Goal: Transaction & Acquisition: Purchase product/service

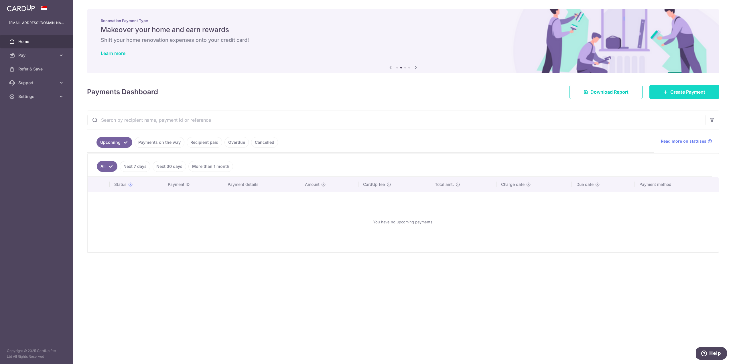
click at [677, 94] on span "Create Payment" at bounding box center [687, 91] width 35 height 7
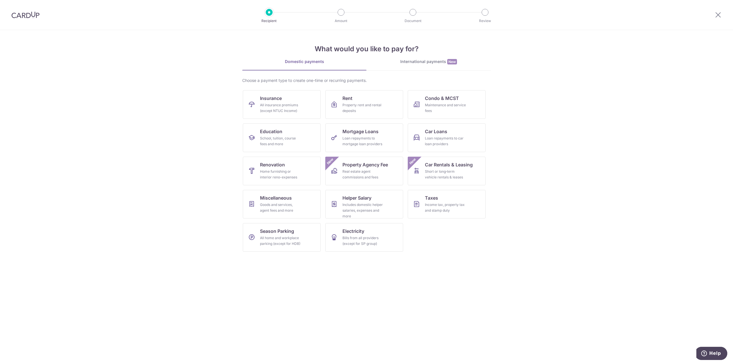
click at [446, 275] on section "What would you like to pay for? Domestic payments International payments New Ch…" at bounding box center [366, 197] width 733 height 334
click at [445, 100] on span "Condo & MCST" at bounding box center [442, 98] width 34 height 7
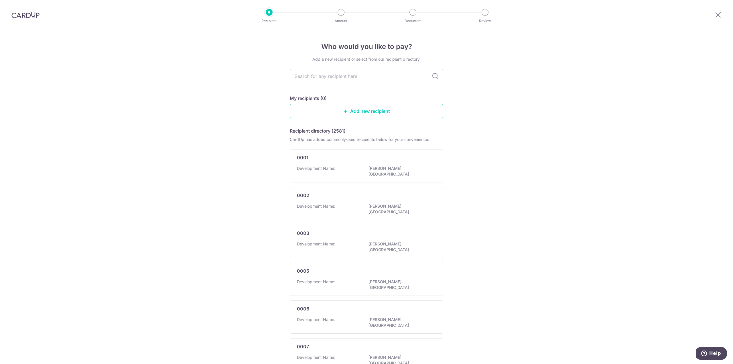
click at [544, 171] on div "Who would you like to pay? Add a new recipient or select from our recipient dir…" at bounding box center [366, 304] width 733 height 549
click at [502, 155] on div "Who would you like to pay? Add a new recipient or select from our recipient dir…" at bounding box center [366, 304] width 733 height 549
click at [366, 77] on input "text" at bounding box center [366, 76] width 153 height 14
type input "management cor"
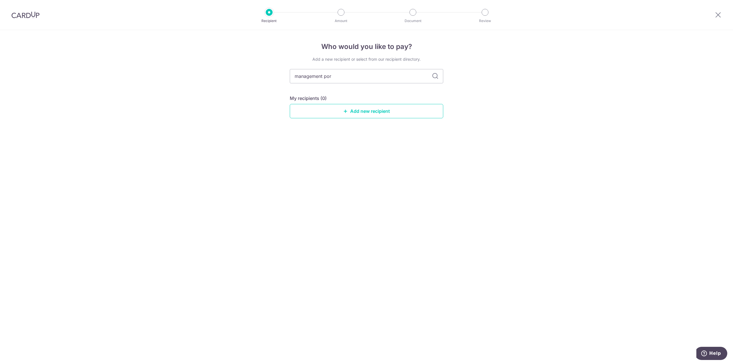
type input "management po"
type input "management"
type input "management plan 3454"
click at [436, 78] on icon at bounding box center [435, 76] width 7 height 7
drag, startPoint x: 371, startPoint y: 80, endPoint x: 255, endPoint y: 96, distance: 117.1
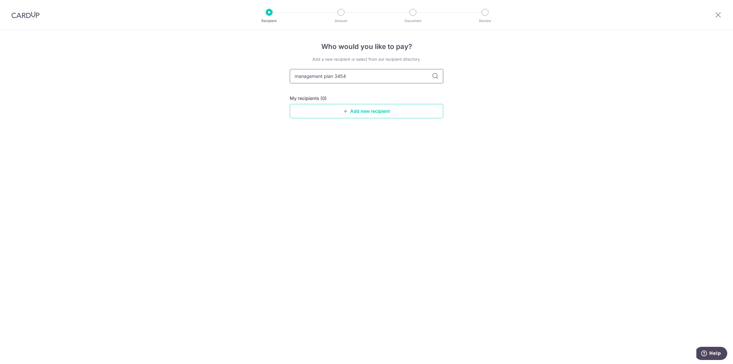
click at [255, 96] on div "Who would you like to pay? Add a new recipient or select from our recipient dir…" at bounding box center [366, 197] width 733 height 334
drag, startPoint x: 498, startPoint y: 115, endPoint x: 495, endPoint y: 115, distance: 3.4
click at [498, 115] on div "Who would you like to pay? Add a new recipient or select from our recipient dir…" at bounding box center [366, 197] width 733 height 334
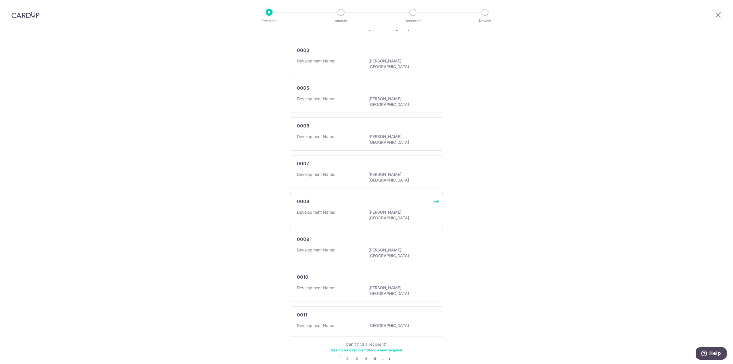
scroll to position [189, 0]
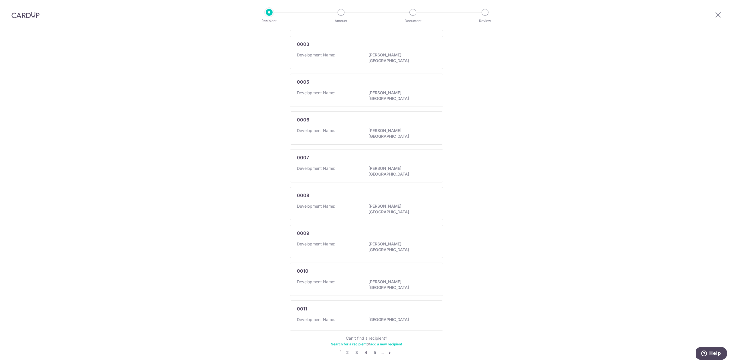
click at [362, 349] on link "4" at bounding box center [365, 352] width 7 height 7
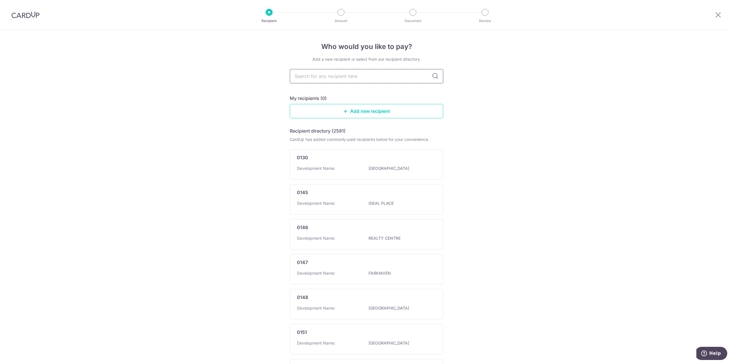
click at [351, 75] on input "text" at bounding box center [366, 76] width 153 height 14
type input "city square"
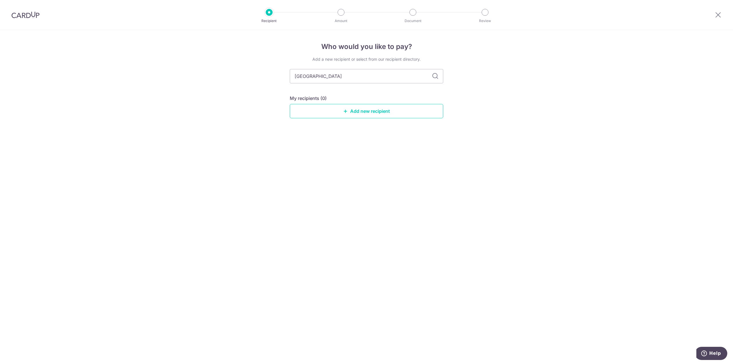
drag, startPoint x: 353, startPoint y: 75, endPoint x: 215, endPoint y: 88, distance: 138.4
click at [280, 84] on div "Who would you like to pay? Add a new recipient or select from our recipient dir…" at bounding box center [366, 197] width 733 height 334
type input "city"
click at [373, 110] on link "Add new recipient" at bounding box center [366, 111] width 153 height 14
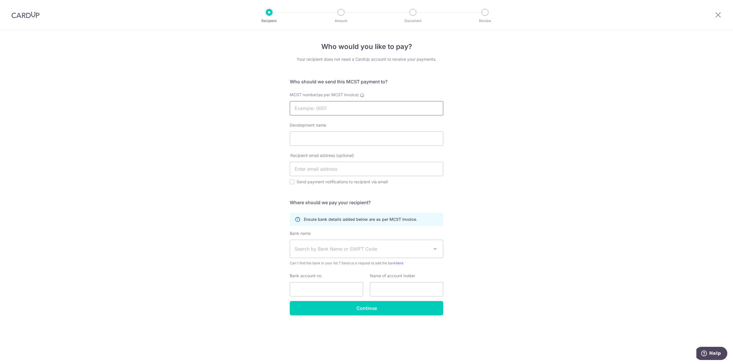
click at [357, 110] on input "MCST number(as per MCST invoice)" at bounding box center [366, 108] width 153 height 14
type input "3454"
type input "City Square Residences"
type input "admin@csr-sg.com"
click at [292, 180] on input "Send payment notifications to recipient via email" at bounding box center [292, 182] width 5 height 5
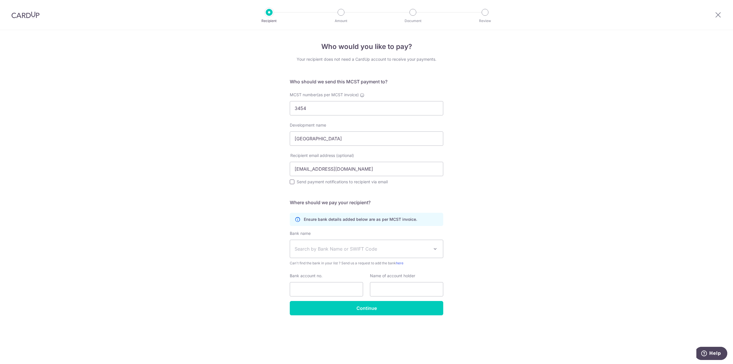
checkbox input "true"
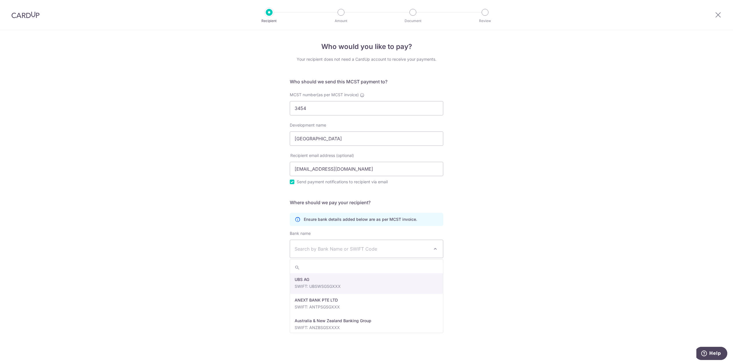
click at [332, 252] on span "Search by Bank Name or SWIFT Code" at bounding box center [362, 248] width 135 height 7
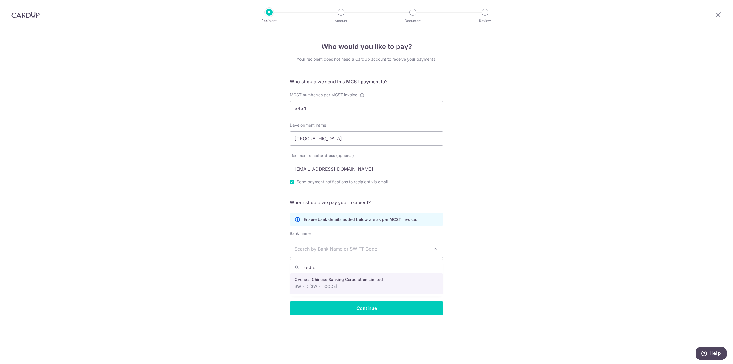
type input "ocbc"
select select "12"
click at [337, 289] on input "Bank account no." at bounding box center [326, 289] width 73 height 14
type input "641001342001"
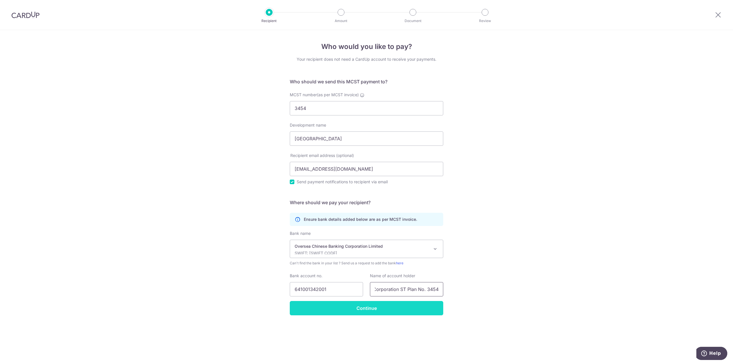
type input "Management Corporation ST Plan No. 3454"
click at [364, 310] on input "Continue" at bounding box center [366, 308] width 153 height 14
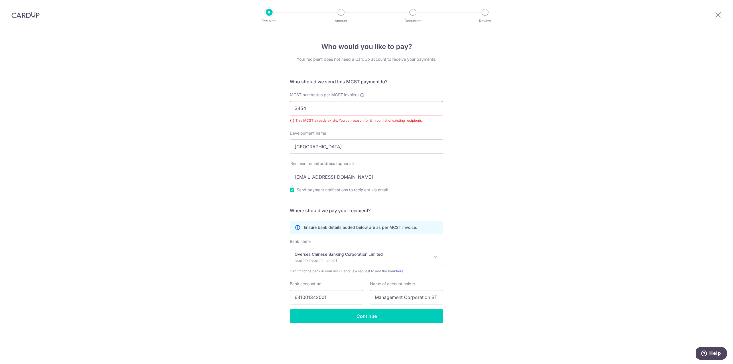
drag, startPoint x: 334, startPoint y: 108, endPoint x: 232, endPoint y: 113, distance: 102.1
click at [232, 113] on div "Who would you like to pay? Your recipient does not need a CardUp account to rec…" at bounding box center [366, 197] width 733 height 334
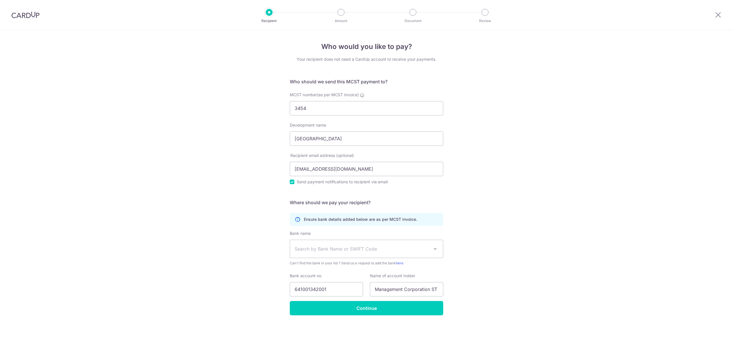
select select "12"
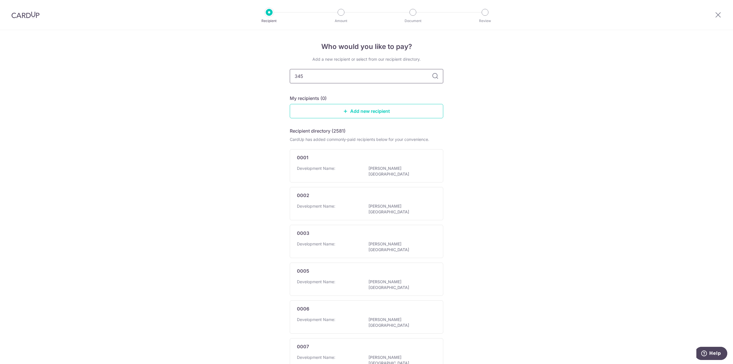
type input "3454"
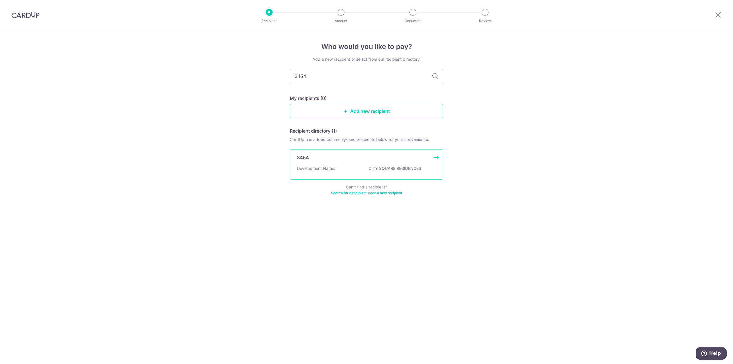
click at [383, 171] on p "CITY SQUARE RESIDENCES" at bounding box center [401, 169] width 64 height 6
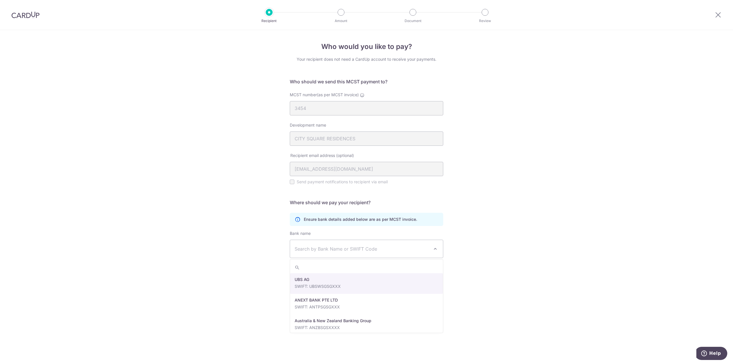
click at [370, 249] on span "Search by Bank Name or SWIFT Code" at bounding box center [362, 248] width 135 height 7
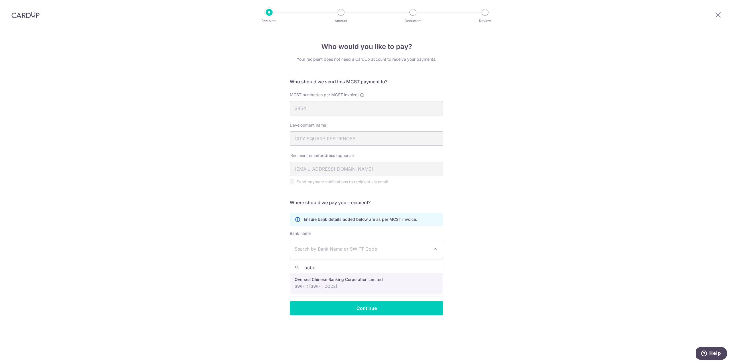
type input "ocbc"
select select "12"
click at [332, 288] on input "Bank account no." at bounding box center [326, 289] width 73 height 14
type input "641001342001"
click at [405, 295] on input "text" at bounding box center [406, 289] width 73 height 14
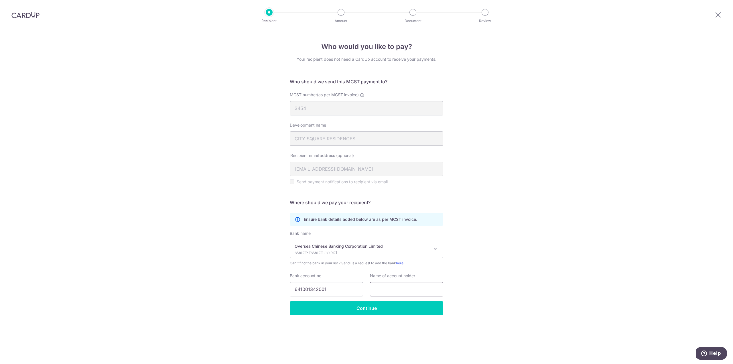
click at [400, 291] on input "text" at bounding box center [406, 289] width 73 height 14
type input "Management Corporation ST Plan No. 3454"
drag, startPoint x: 438, startPoint y: 293, endPoint x: 486, endPoint y: 287, distance: 48.4
click at [486, 287] on div "Who would you like to pay? Your recipient does not need a CardUp account to rec…" at bounding box center [366, 197] width 733 height 334
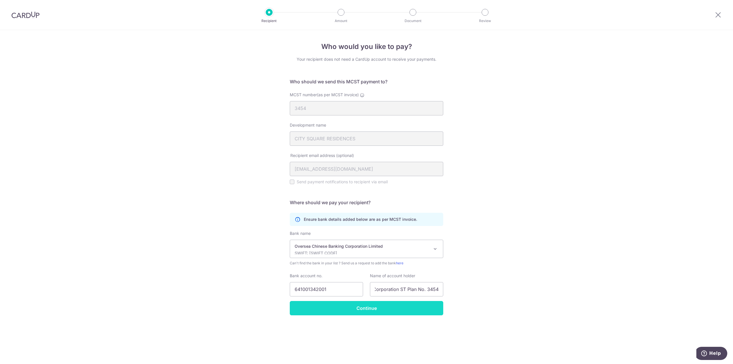
click at [419, 308] on input "Continue" at bounding box center [366, 308] width 153 height 14
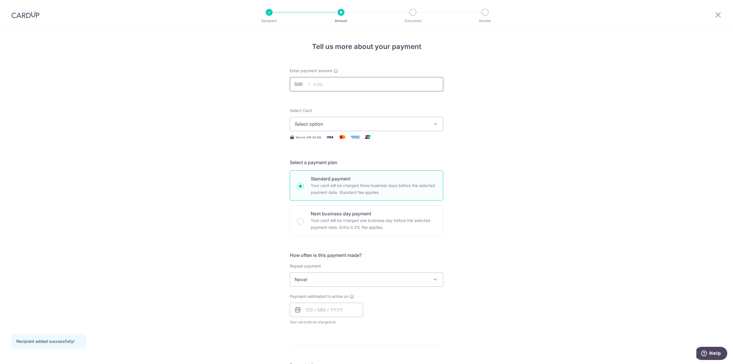
click at [343, 86] on input "text" at bounding box center [366, 84] width 153 height 14
type input "824.04"
click at [362, 125] on span "Select option" at bounding box center [361, 124] width 133 height 7
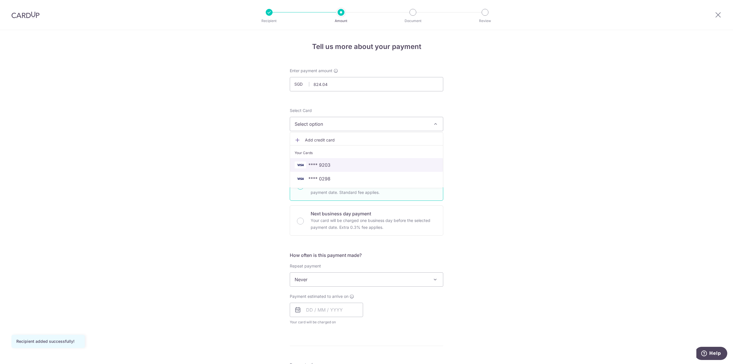
click at [348, 170] on link "**** 9203" at bounding box center [366, 165] width 153 height 14
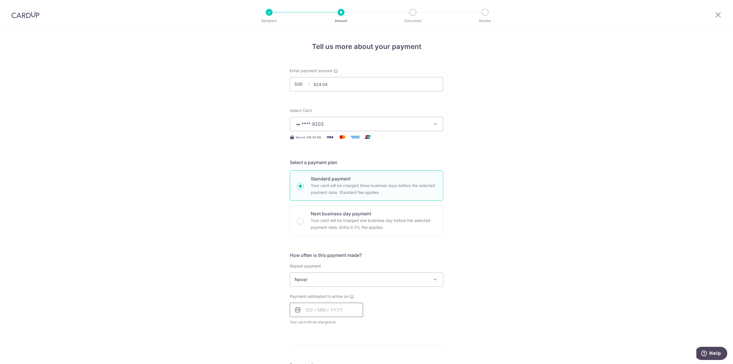
click at [343, 311] on input "text" at bounding box center [326, 310] width 73 height 14
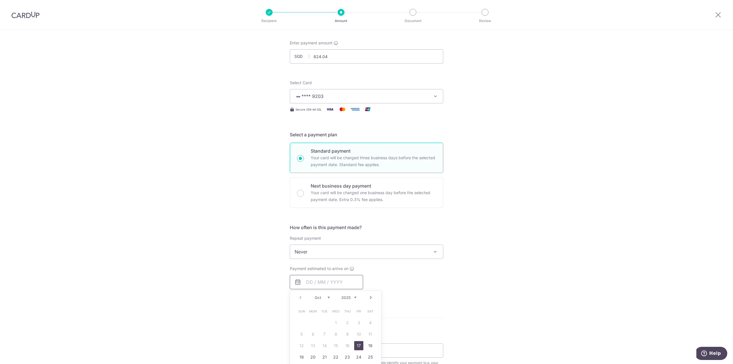
scroll to position [57, 0]
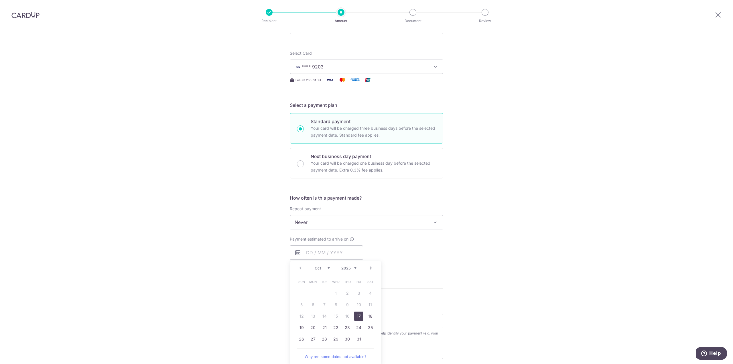
click at [357, 318] on link "17" at bounding box center [358, 316] width 9 height 9
type input "[DATE]"
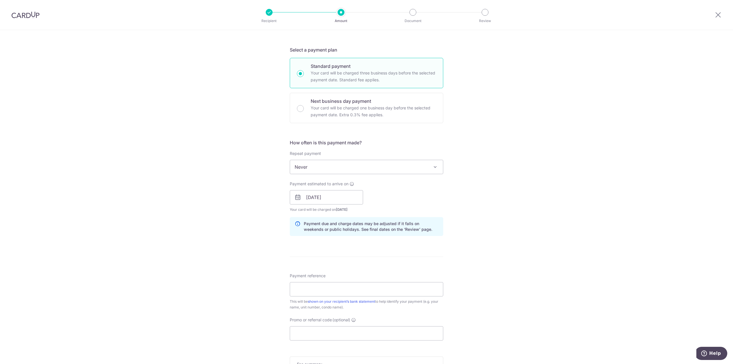
scroll to position [143, 0]
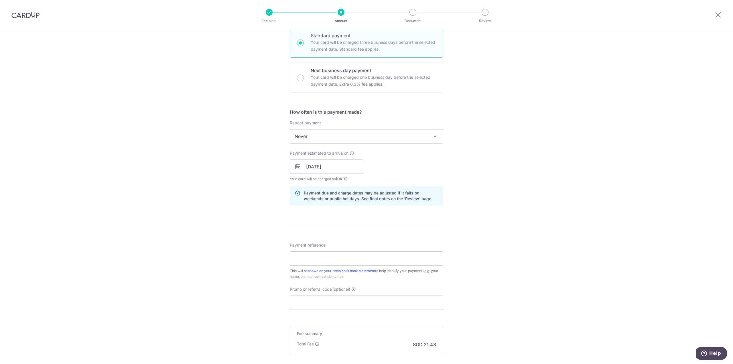
drag, startPoint x: 472, startPoint y: 152, endPoint x: 445, endPoint y: 160, distance: 28.0
click at [472, 152] on div "Tell us more about your payment Enter payment amount SGD 824.04 824.04 Recipien…" at bounding box center [366, 157] width 733 height 541
click at [337, 261] on input "Payment reference" at bounding box center [366, 258] width 153 height 14
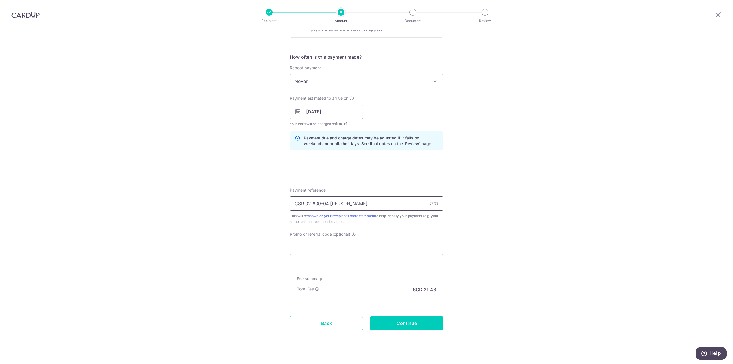
scroll to position [200, 0]
type input "CSR 02 #09-04 NGU KUANG HUA"
click at [365, 241] on input "Promo or referral code (optional)" at bounding box center [366, 245] width 153 height 14
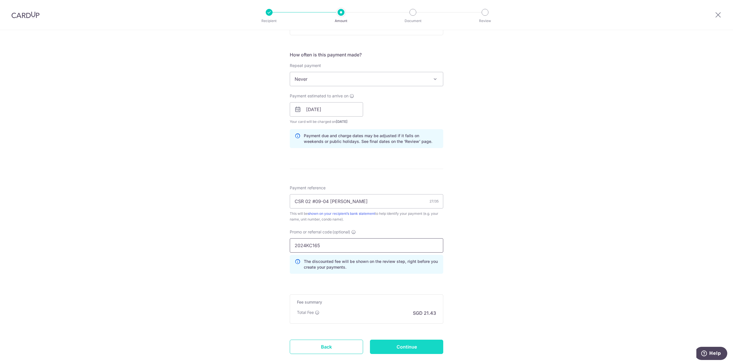
type input "2024KC165"
click at [385, 348] on input "Continue" at bounding box center [406, 347] width 73 height 14
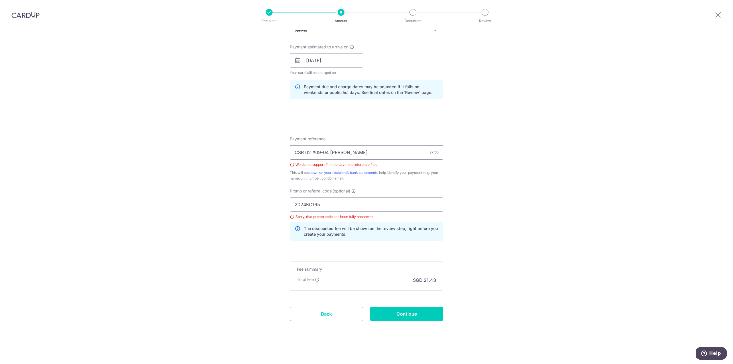
click at [314, 151] on input "CSR 02 #09-04 [PERSON_NAME]" at bounding box center [366, 152] width 153 height 14
type input "CSR 02 UNIT 09-04 [PERSON_NAME] HUA"
click at [393, 312] on input "Continue" at bounding box center [406, 314] width 73 height 14
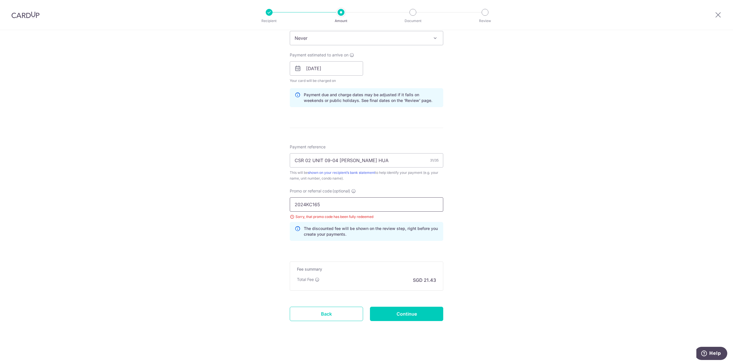
drag, startPoint x: 333, startPoint y: 207, endPoint x: 231, endPoint y: 201, distance: 102.4
click at [253, 202] on div "Tell us more about your payment Enter payment amount SGD 824.04 824.04 Select C…" at bounding box center [366, 76] width 733 height 575
type input "OCBC18"
click at [423, 314] on input "Continue" at bounding box center [406, 314] width 73 height 14
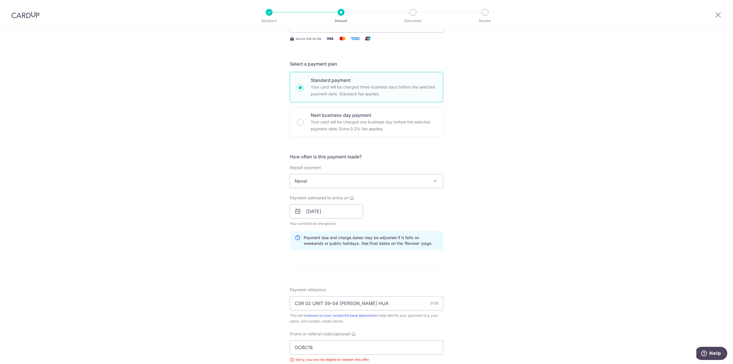
scroll to position [98, 0]
click at [381, 186] on span "Never" at bounding box center [366, 181] width 153 height 14
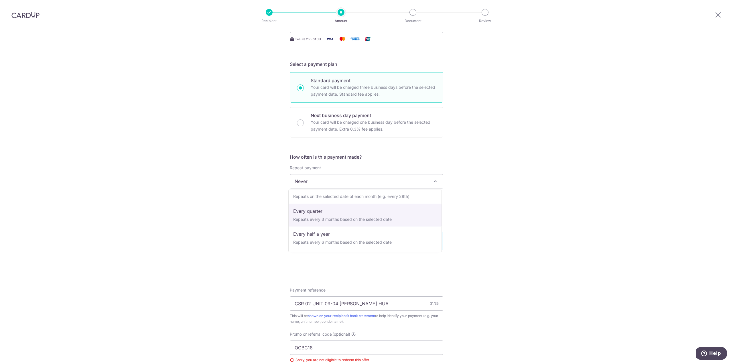
select select "4"
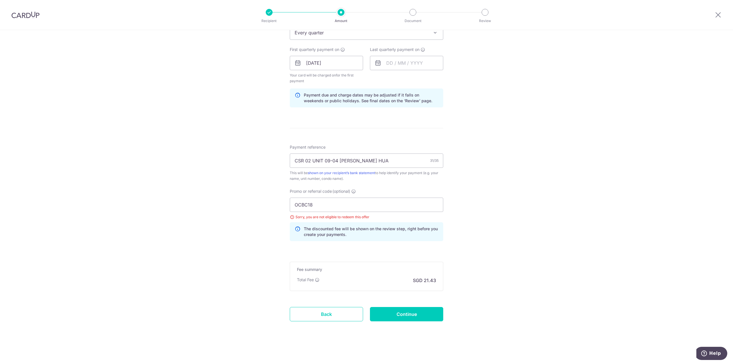
scroll to position [247, 0]
click at [422, 310] on input "Continue" at bounding box center [406, 314] width 73 height 14
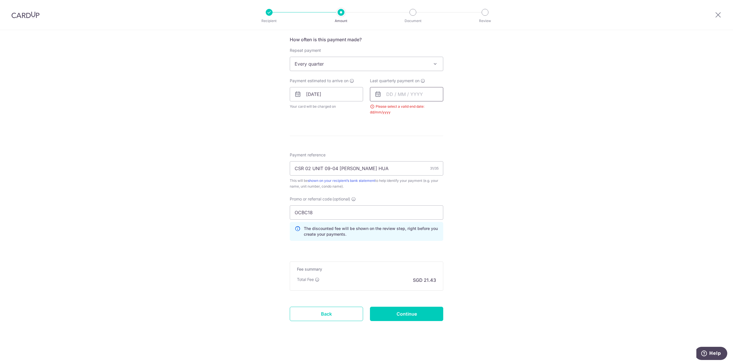
click at [415, 93] on input "text" at bounding box center [406, 94] width 73 height 14
click at [448, 110] on link "Next" at bounding box center [451, 109] width 7 height 7
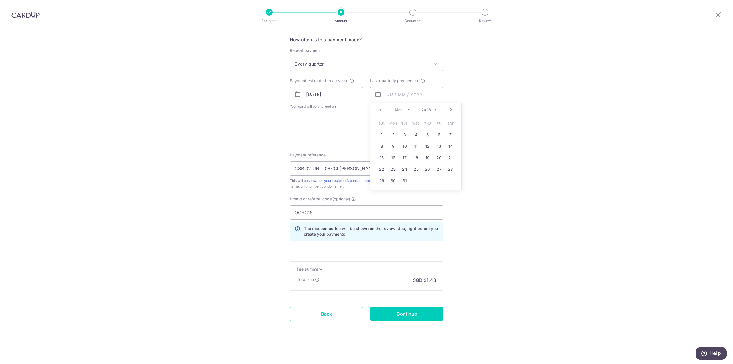
click at [432, 109] on select "2025 2026 2027 2028 2029 2030 2031 2032 2033 2034 2035" at bounding box center [428, 109] width 15 height 5
click at [448, 107] on link "Next" at bounding box center [451, 109] width 7 height 7
click at [449, 109] on link "Next" at bounding box center [451, 109] width 7 height 7
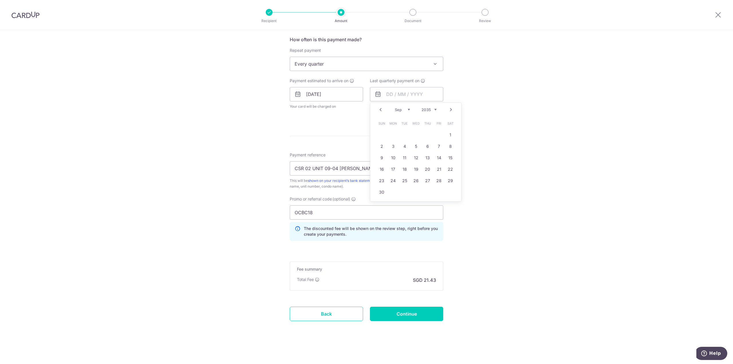
click at [449, 109] on link "Next" at bounding box center [451, 109] width 7 height 7
click at [449, 109] on div "Prev Next Jan Feb Mar Apr May Jun Jul Aug Sep Oct Nov Dec 2025 2026 2027 2028 2…" at bounding box center [415, 110] width 91 height 14
click at [391, 192] on link "31" at bounding box center [393, 192] width 9 height 9
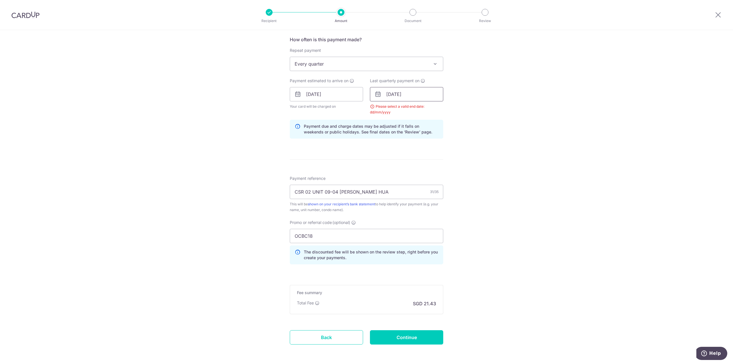
click at [424, 93] on input "31/12/2035" at bounding box center [406, 94] width 73 height 14
click at [378, 109] on link "Prev" at bounding box center [380, 109] width 7 height 7
click at [418, 159] on link "17" at bounding box center [415, 157] width 9 height 9
click at [470, 159] on div "Tell us more about your payment Enter payment amount SGD 824.04 824.04 Select C…" at bounding box center [366, 100] width 733 height 573
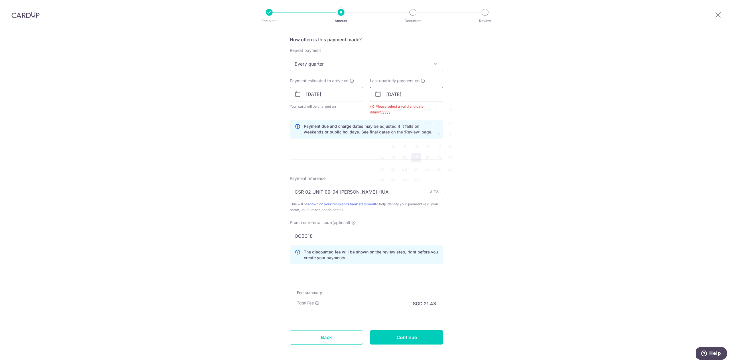
click at [428, 92] on input "17/10/2035" at bounding box center [406, 94] width 73 height 14
click at [430, 109] on select "2025 2026 2027 2028 2029 2030 2031 2032 2033 2034 2035" at bounding box center [428, 109] width 15 height 5
click at [434, 109] on select "2025 2026 2027 2028 2029 2030 2031 2032 2033 2034 2035" at bounding box center [428, 109] width 15 height 5
click at [428, 156] on link "17" at bounding box center [427, 157] width 9 height 9
click at [405, 95] on input "17/10/2030" at bounding box center [406, 94] width 73 height 14
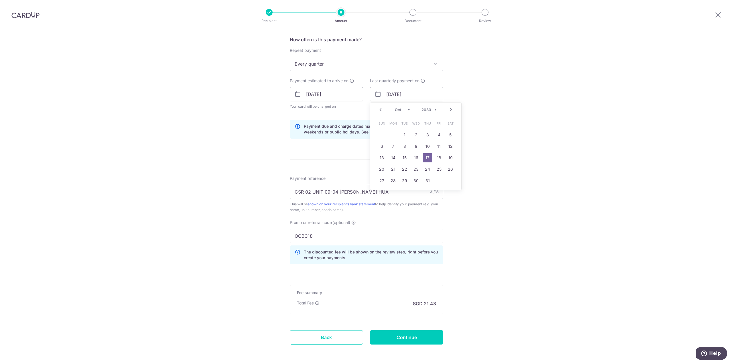
click at [427, 110] on select "2025 2026 2027 2028 2029 2030 2031 2032 2033 2034 2035" at bounding box center [428, 109] width 15 height 5
click at [449, 159] on link "17" at bounding box center [450, 157] width 9 height 9
click at [415, 94] on input "17/10/2026" at bounding box center [406, 94] width 73 height 14
click at [380, 109] on link "Prev" at bounding box center [380, 109] width 7 height 7
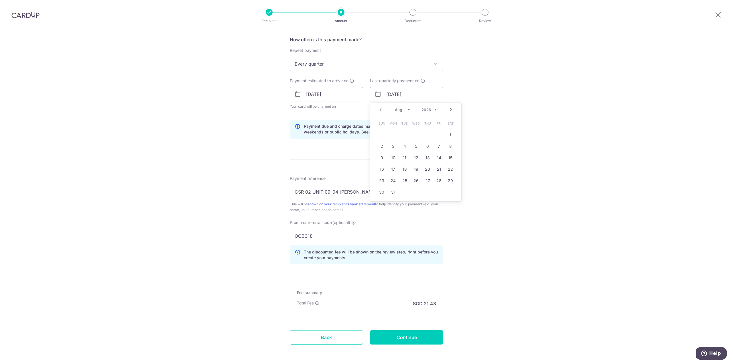
click at [380, 109] on link "Prev" at bounding box center [380, 109] width 7 height 7
click at [441, 159] on link "17" at bounding box center [438, 157] width 9 height 9
type input "17/07/2026"
click at [410, 96] on input "17/07/2026" at bounding box center [406, 94] width 73 height 14
click at [485, 149] on div "Tell us more about your payment Enter payment amount SGD 824.04 824.04 Select C…" at bounding box center [366, 100] width 733 height 573
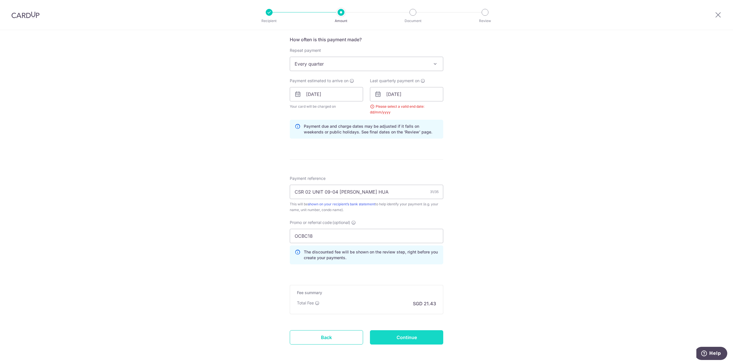
click at [408, 334] on input "Continue" at bounding box center [406, 337] width 73 height 14
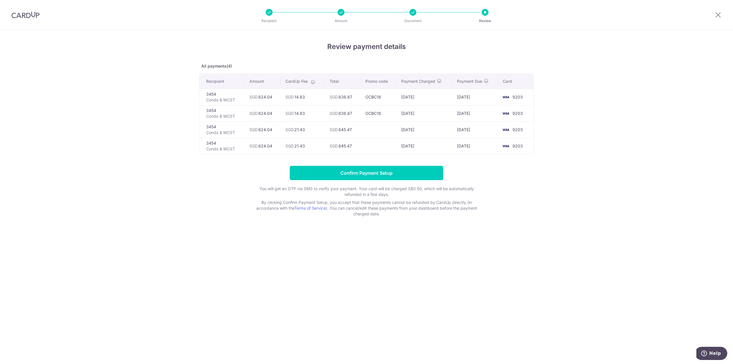
click at [535, 284] on div "Review payment details All payments(4) Recipient Amount CardUp Fee Total Promo …" at bounding box center [366, 197] width 733 height 334
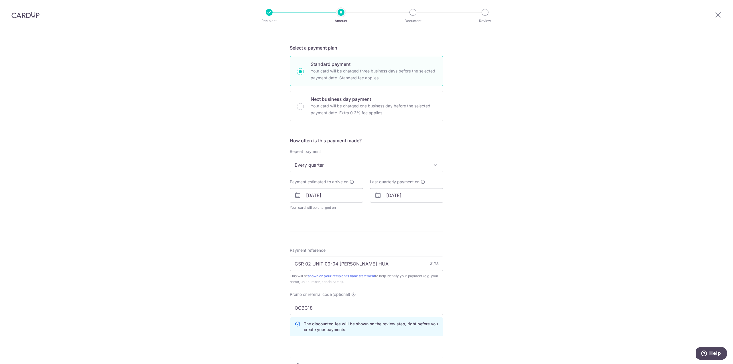
scroll to position [143, 0]
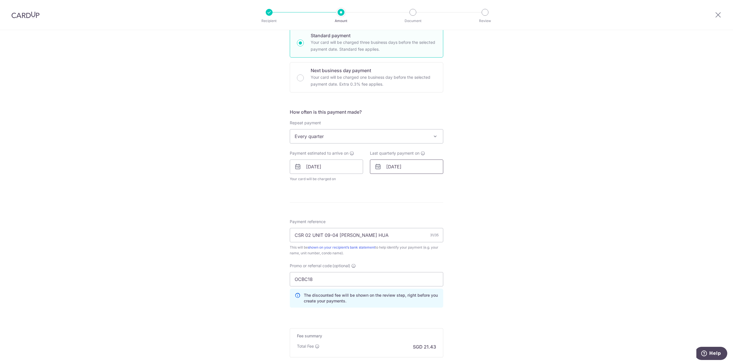
click at [424, 172] on input "[DATE]" at bounding box center [406, 166] width 73 height 14
click at [434, 183] on select "2025 2026 2027 2028 2029 2030 2031 2032 2033 2034 2035" at bounding box center [428, 182] width 15 height 5
click at [450, 182] on link "Next" at bounding box center [451, 182] width 7 height 7
click at [413, 231] on link "17" at bounding box center [415, 230] width 9 height 9
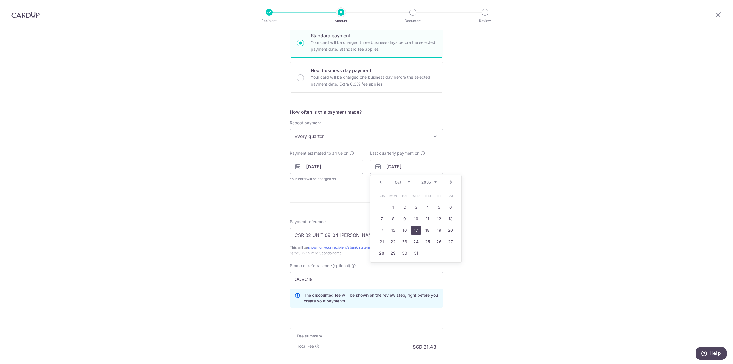
type input "[DATE]"
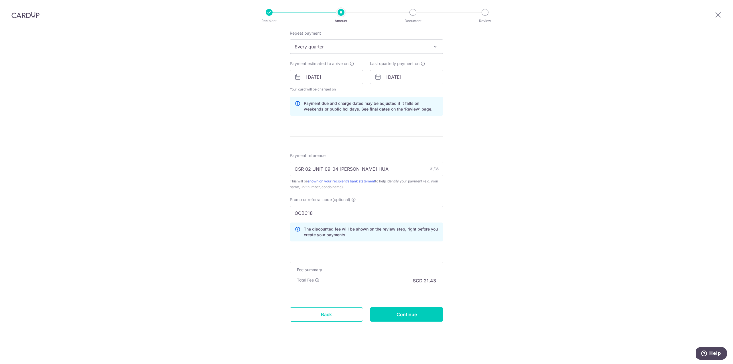
scroll to position [233, 0]
click at [422, 313] on input "Continue" at bounding box center [406, 314] width 73 height 14
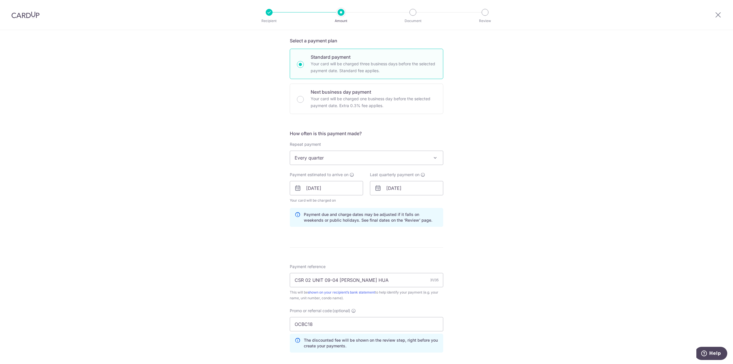
scroll to position [172, 0]
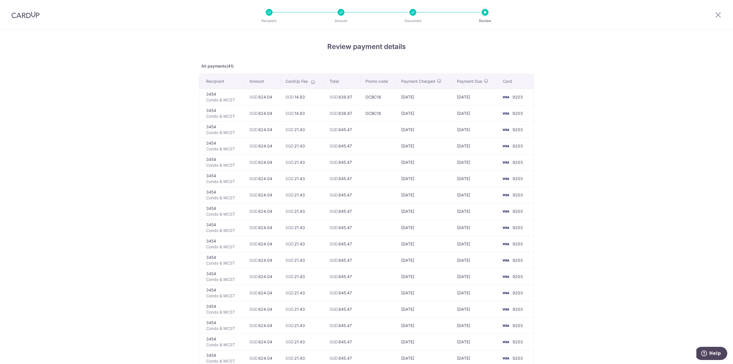
drag, startPoint x: 593, startPoint y: 220, endPoint x: 464, endPoint y: 218, distance: 129.5
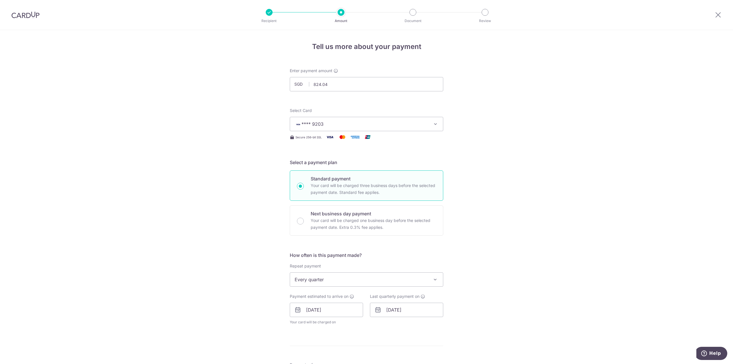
click at [564, 297] on div "Tell us more about your payment Enter payment amount SGD 824.04 824.04 Select C…" at bounding box center [366, 302] width 733 height 544
click at [420, 314] on input "17/10/2035" at bounding box center [406, 310] width 73 height 14
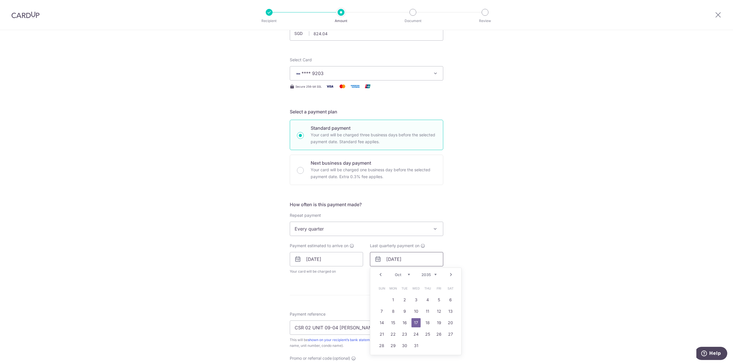
scroll to position [115, 0]
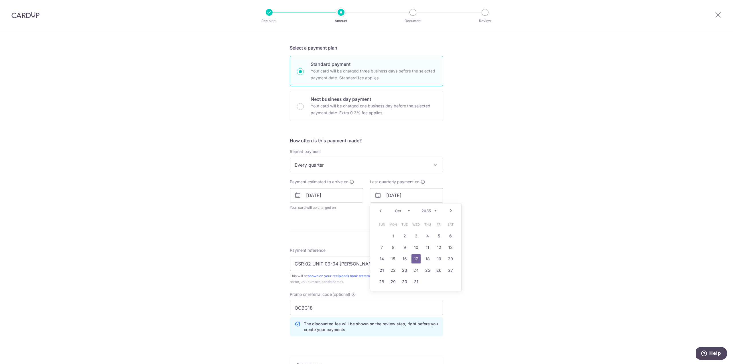
click at [431, 211] on select "2025 2026 2027 2028 2029 2030 2031 2032 2033 2034 2035" at bounding box center [428, 210] width 15 height 5
click at [381, 269] on link "17" at bounding box center [381, 270] width 9 height 9
type input "[DATE]"
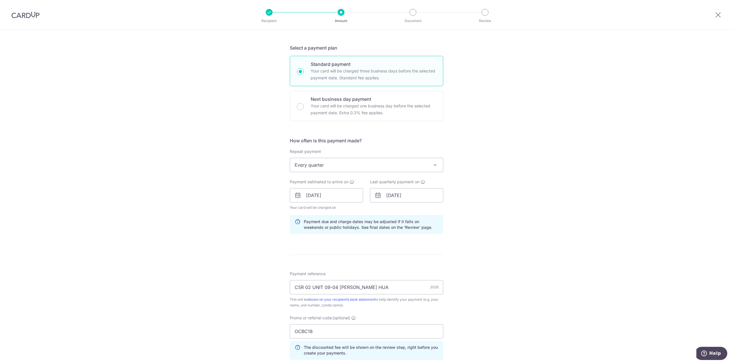
click at [489, 261] on div "Tell us more about your payment Enter payment amount SGD 824.04 824.04 Select C…" at bounding box center [366, 199] width 733 height 567
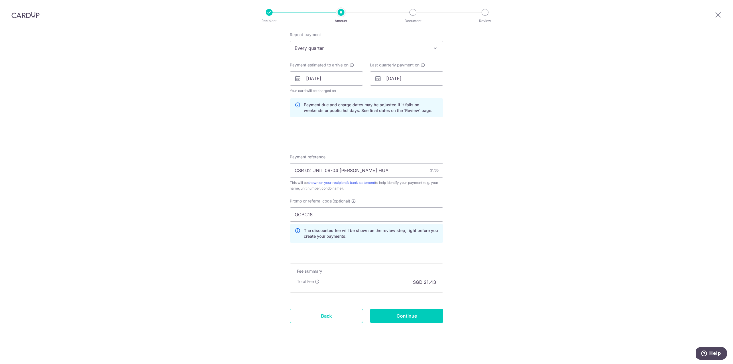
scroll to position [233, 0]
click at [426, 310] on input "Continue" at bounding box center [406, 314] width 73 height 14
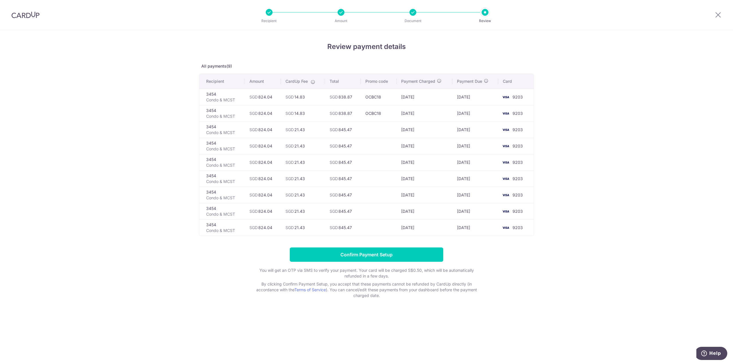
drag, startPoint x: 521, startPoint y: 178, endPoint x: 580, endPoint y: 180, distance: 59.0
drag, startPoint x: 580, startPoint y: 180, endPoint x: 516, endPoint y: 260, distance: 103.1
click at [523, 250] on form "Confirm Payment Setup You will get an OTP via SMS to verify your payment. Your …" at bounding box center [366, 272] width 335 height 51
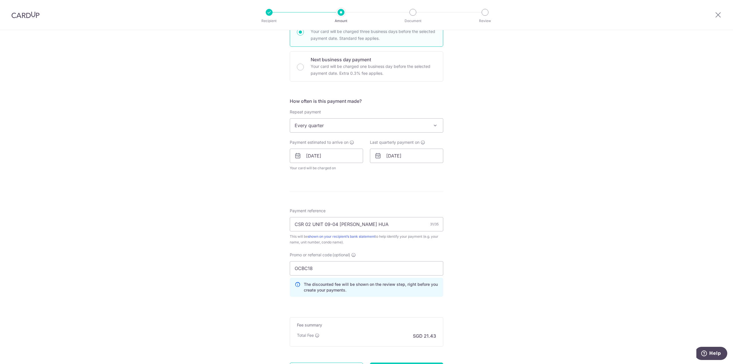
scroll to position [172, 0]
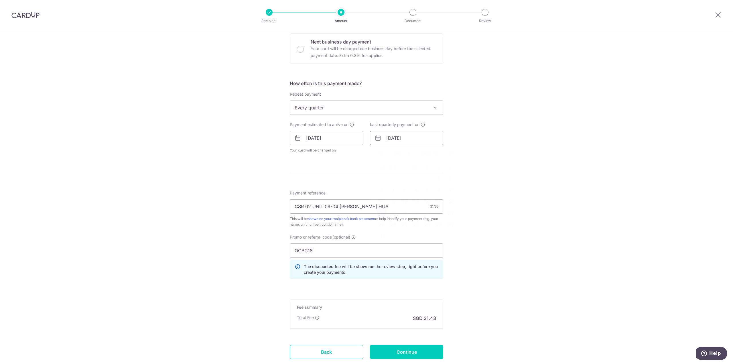
click at [430, 140] on input "[DATE]" at bounding box center [406, 138] width 73 height 14
click at [425, 155] on div "Prev Next Jan Feb Mar Apr May Jun Jul Aug Sep Oct Nov Dec 2025 2026 2027 2028 2…" at bounding box center [415, 154] width 91 height 14
click at [430, 154] on select "2025 2026 2027 2028 2029 2030 2031 2032 2033 2034 2035" at bounding box center [428, 153] width 15 height 5
click at [428, 199] on link "17" at bounding box center [427, 201] width 9 height 9
type input "17/10/2030"
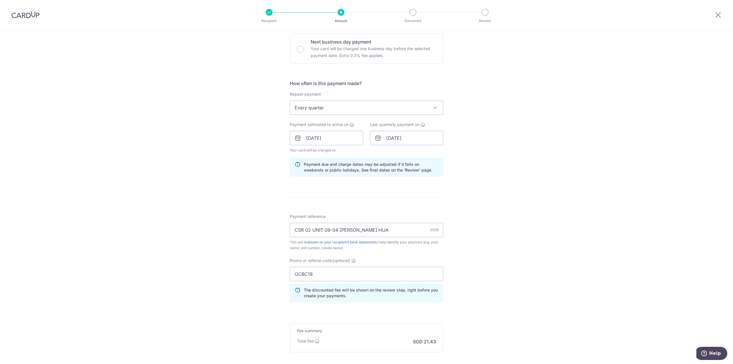
click at [513, 234] on div "Tell us more about your payment Enter payment amount SGD 824.04 824.04 Select C…" at bounding box center [366, 141] width 733 height 567
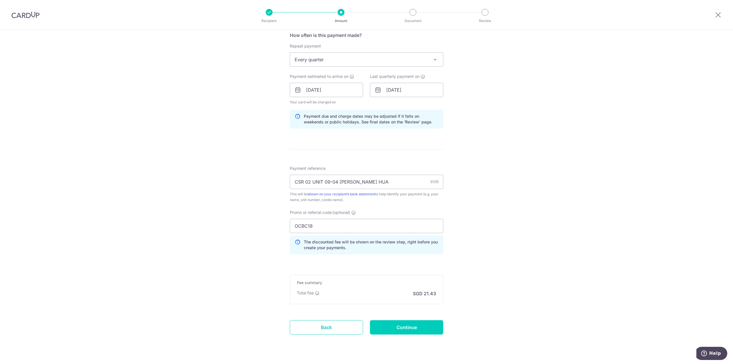
scroll to position [233, 0]
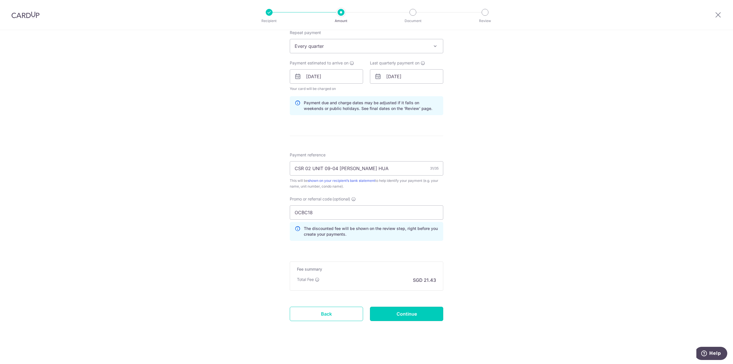
click at [432, 309] on input "Continue" at bounding box center [406, 314] width 73 height 14
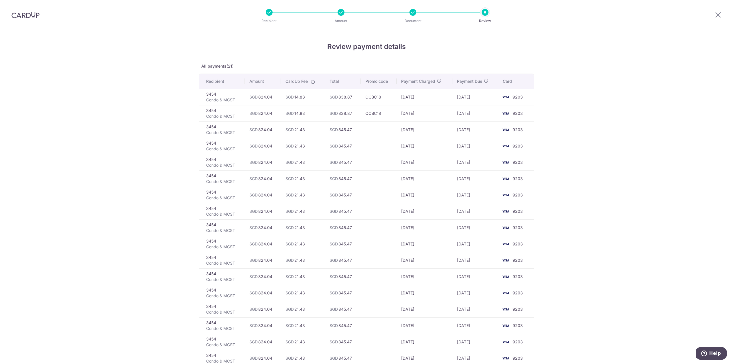
drag, startPoint x: 550, startPoint y: 245, endPoint x: 561, endPoint y: 237, distance: 12.9
click at [552, 242] on div "Review payment details All payments(21) Recipient Amount CardUp Fee Total Promo…" at bounding box center [366, 279] width 733 height 498
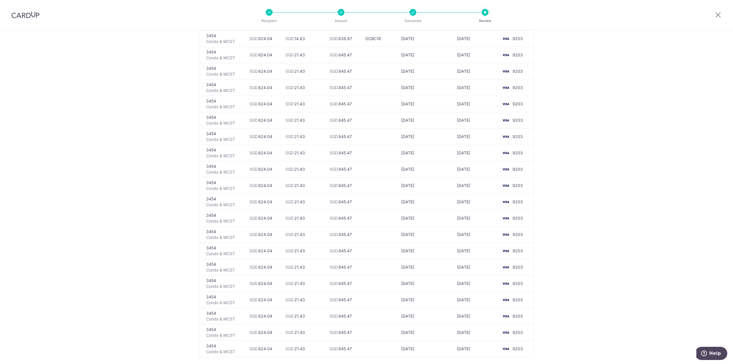
scroll to position [164, 0]
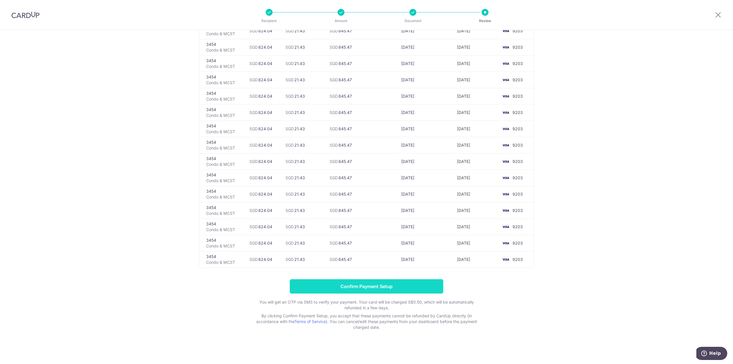
click at [396, 282] on input "Confirm Payment Setup" at bounding box center [366, 286] width 153 height 14
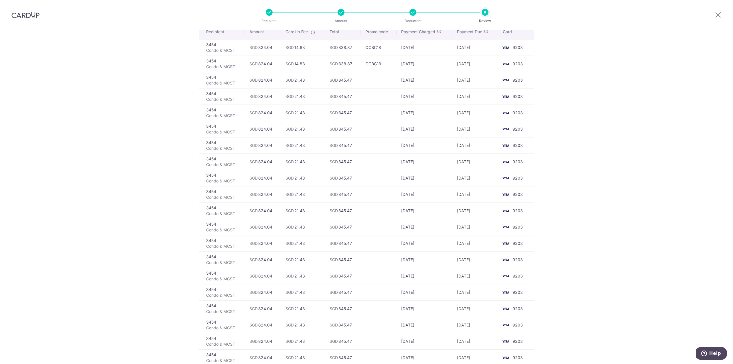
scroll to position [0, 0]
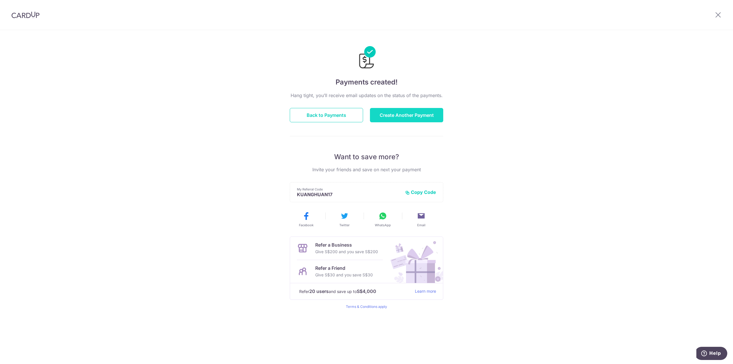
click at [391, 120] on button "Create Another Payment" at bounding box center [406, 115] width 73 height 14
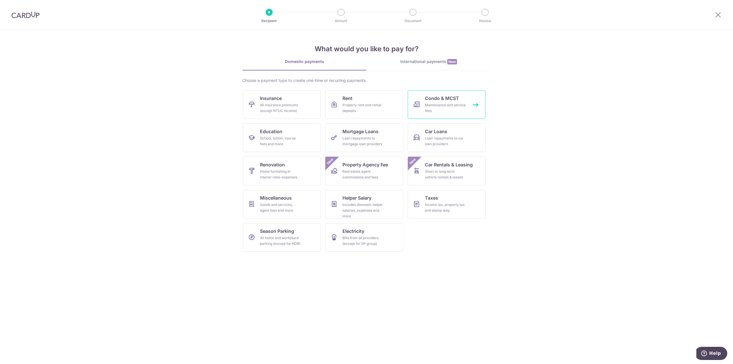
click at [442, 111] on div "Maintenance and service fees" at bounding box center [445, 107] width 41 height 11
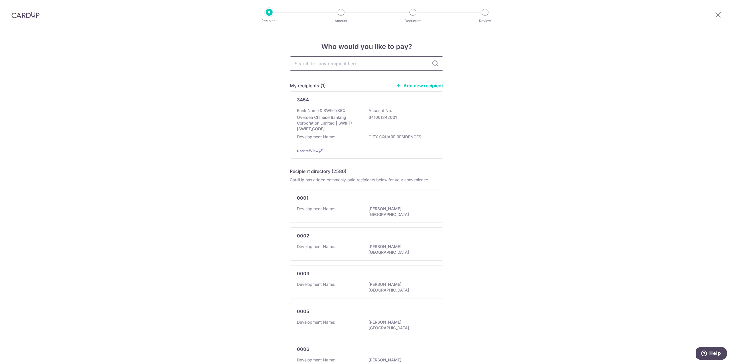
click at [385, 69] on input "text" at bounding box center [366, 63] width 153 height 14
type input "3220"
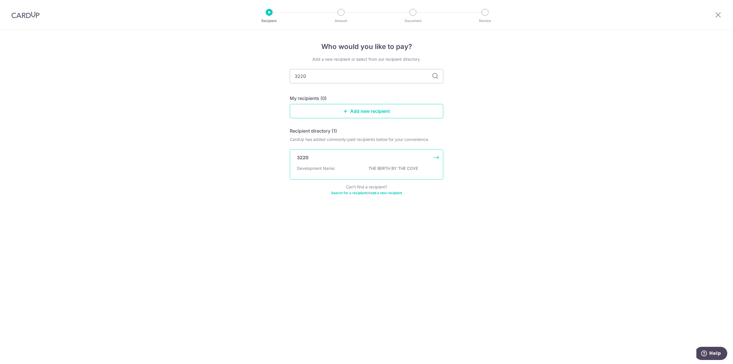
click at [356, 170] on div "Development Name: THE BERTH BY THE COVE" at bounding box center [366, 170] width 139 height 9
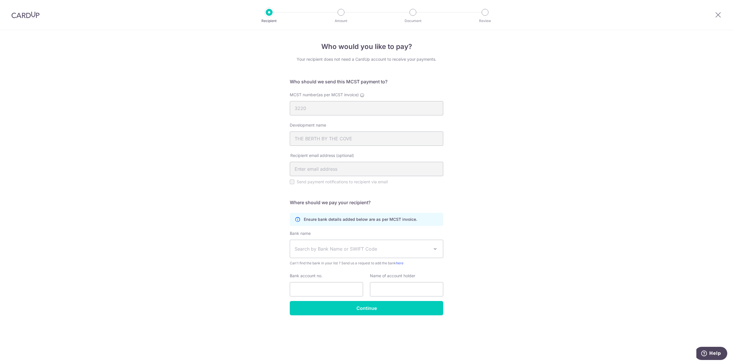
click at [329, 250] on span "Search by Bank Name or SWIFT Code" at bounding box center [362, 248] width 135 height 7
type input "ocbc"
select select "12"
click at [332, 287] on input "Bank account no." at bounding box center [326, 289] width 73 height 14
type input "569036239001"
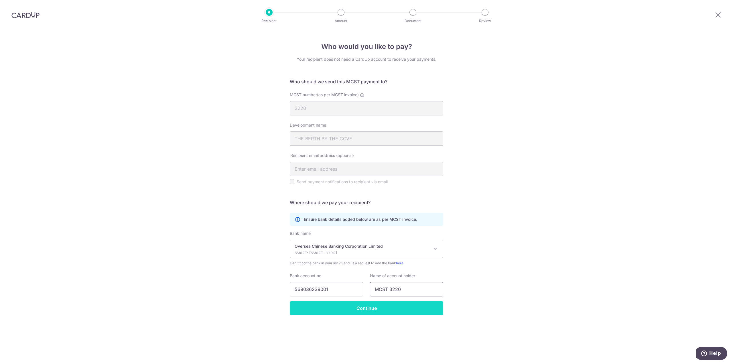
type input "MCST 3220"
click at [379, 312] on input "Continue" at bounding box center [366, 308] width 153 height 14
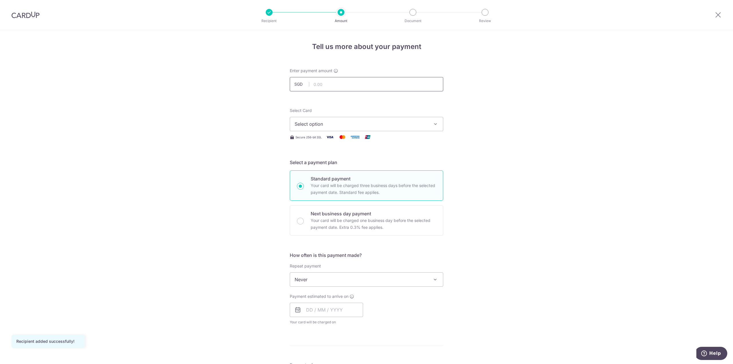
click at [352, 85] on input "text" at bounding box center [366, 84] width 153 height 14
type input "3,026.06"
click at [381, 127] on button "Select option" at bounding box center [366, 124] width 153 height 14
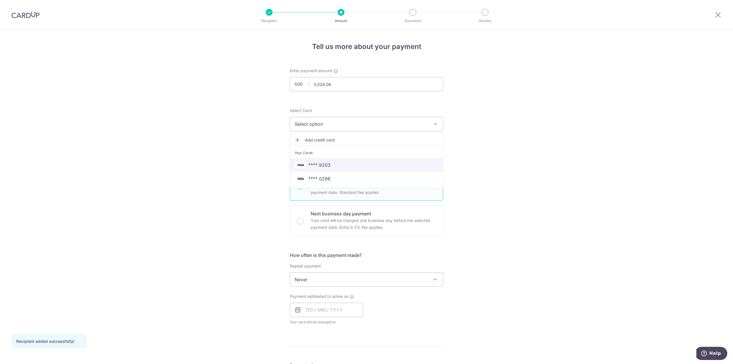
click at [377, 161] on span "**** 9203" at bounding box center [367, 164] width 144 height 7
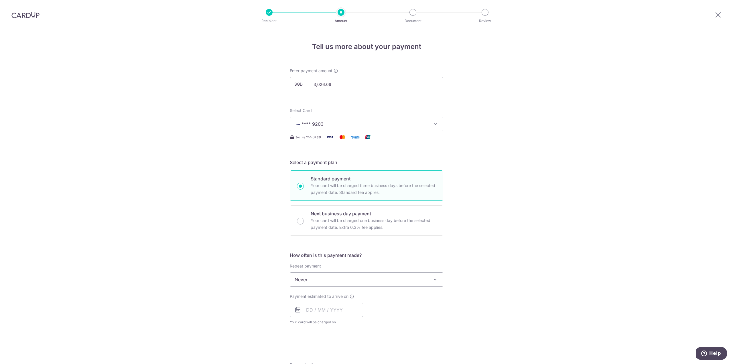
click at [338, 279] on span "Never" at bounding box center [366, 280] width 153 height 14
select select "4"
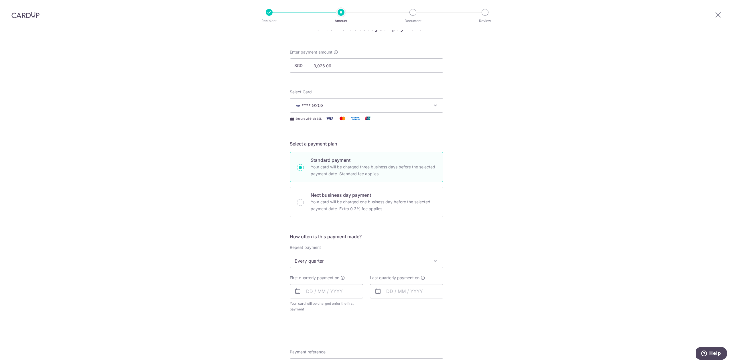
scroll to position [29, 0]
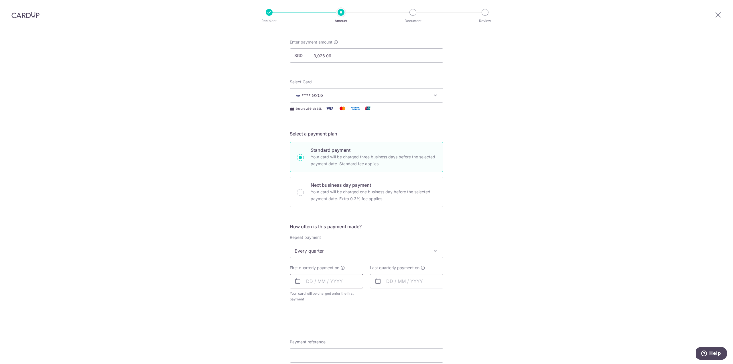
click at [336, 275] on input "text" at bounding box center [326, 281] width 73 height 14
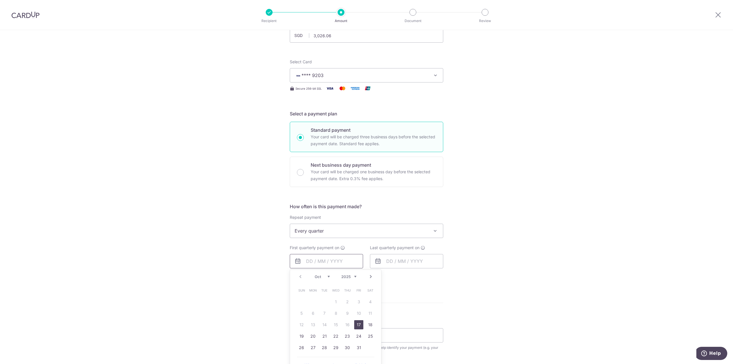
scroll to position [57, 0]
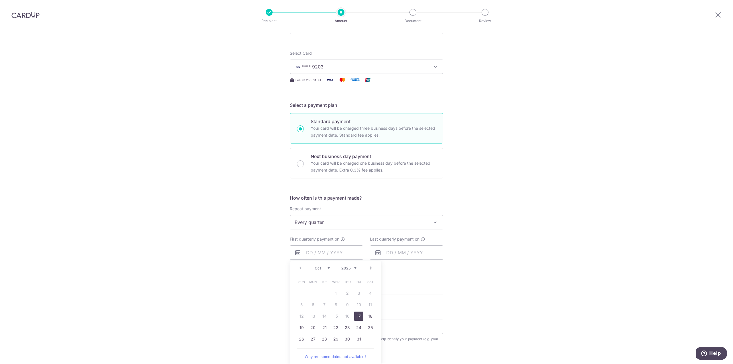
click at [371, 271] on div "Prev Next Oct Nov Dec 2025 2026 2027 2028 2029 2030 2031 2032 2033 2034 2035" at bounding box center [335, 268] width 91 height 14
click at [370, 269] on link "Next" at bounding box center [370, 268] width 7 height 7
click at [313, 329] on link "17" at bounding box center [312, 327] width 9 height 9
type input "17/11/2025"
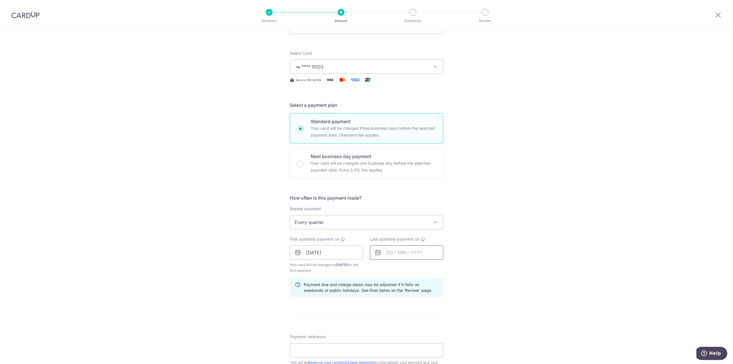
click at [411, 254] on input "text" at bounding box center [406, 252] width 73 height 14
click at [433, 269] on select "2025 2026 2027 2028 2029 2030 2031 2032 2033 2034 2035" at bounding box center [428, 268] width 15 height 5
click at [381, 327] on link "17" at bounding box center [381, 327] width 9 height 9
type input "17/11/2030"
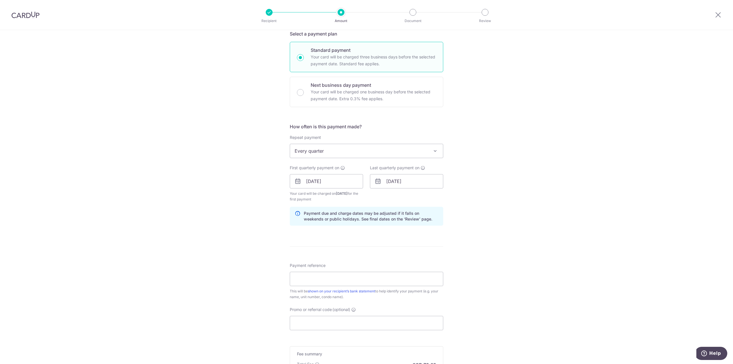
scroll to position [143, 0]
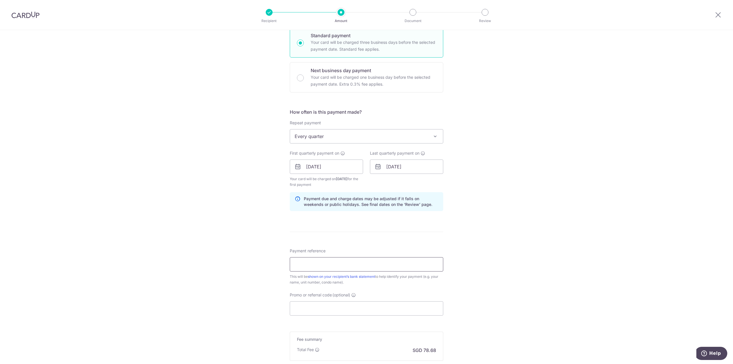
click at [429, 265] on input "Payment reference" at bounding box center [366, 264] width 153 height 14
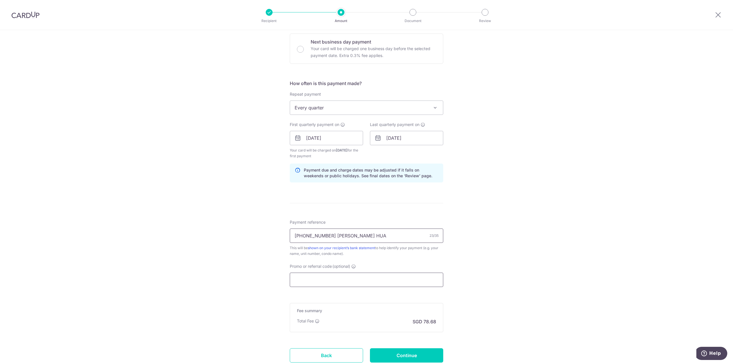
type input "214-03-17 NGU KUANG HUA"
click at [400, 277] on input "Promo or referral code (optional)" at bounding box center [366, 280] width 153 height 14
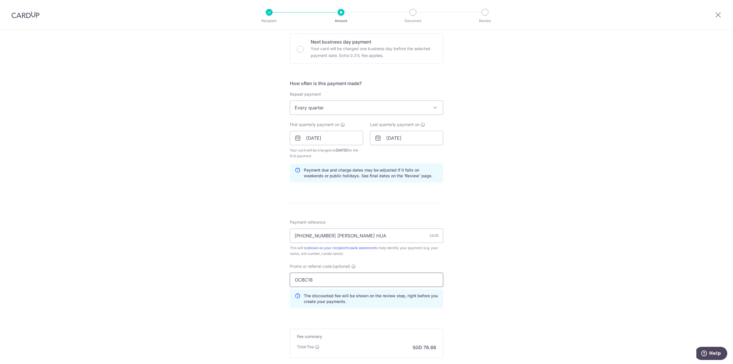
scroll to position [239, 0]
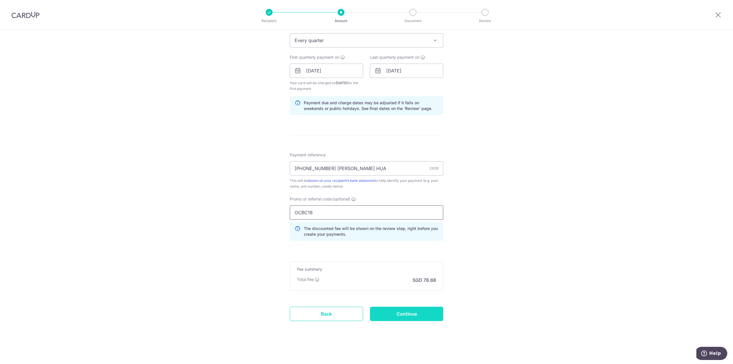
type input "OCBC18"
click at [419, 312] on input "Continue" at bounding box center [406, 314] width 73 height 14
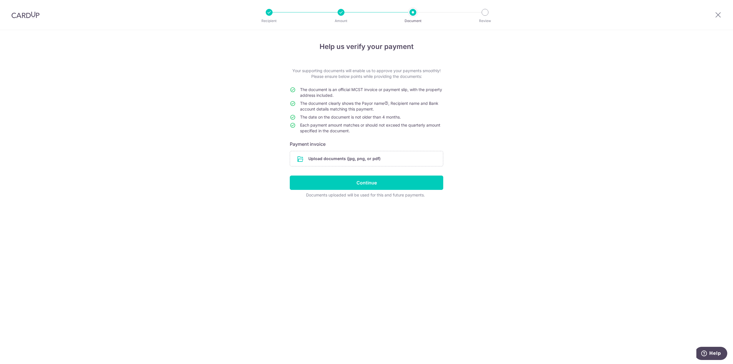
click at [466, 285] on div "Help us verify your payment Your supporting documents will enable us to approve…" at bounding box center [366, 197] width 733 height 334
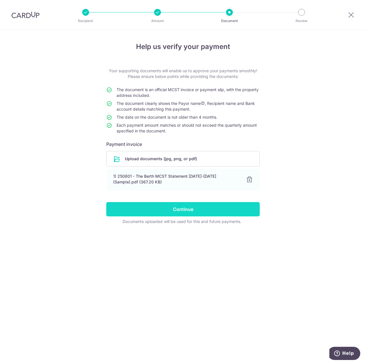
click at [216, 214] on input "Continue" at bounding box center [182, 209] width 153 height 14
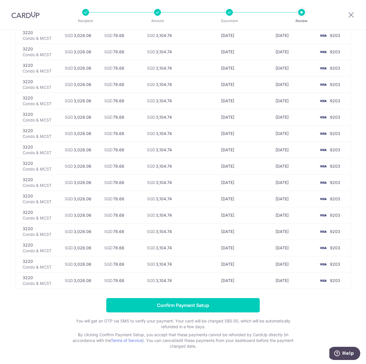
scroll to position [162, 0]
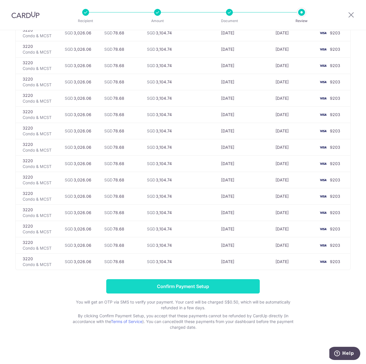
click at [208, 281] on input "Confirm Payment Setup" at bounding box center [182, 286] width 153 height 14
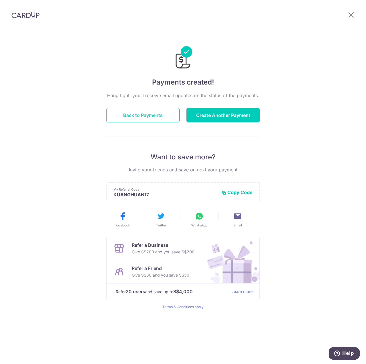
click at [155, 113] on button "Back to Payments" at bounding box center [142, 115] width 73 height 14
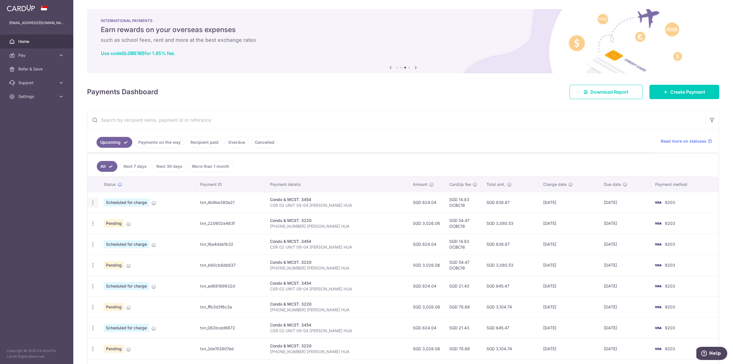
click at [92, 202] on icon "button" at bounding box center [93, 203] width 6 height 6
click at [125, 216] on span "Update payment" at bounding box center [123, 218] width 39 height 7
radio input "true"
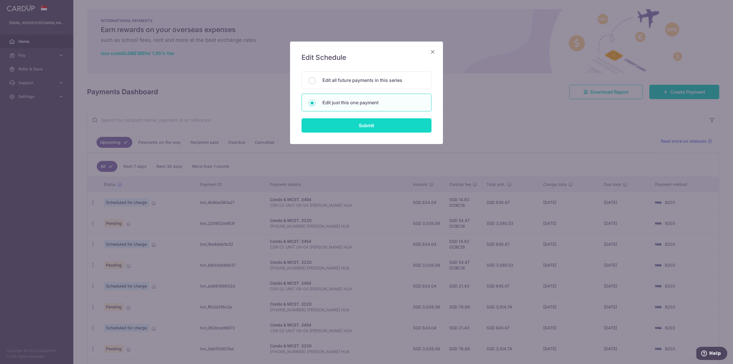
click at [366, 119] on input "Submit" at bounding box center [367, 125] width 130 height 14
radio input "true"
type input "824.04"
type input "17/10/2025"
type input "CSR 02 UNIT 09-04 [PERSON_NAME] HUA"
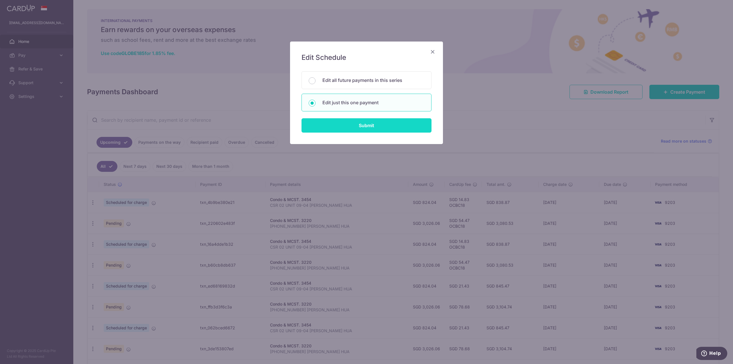
type input "OCBC18"
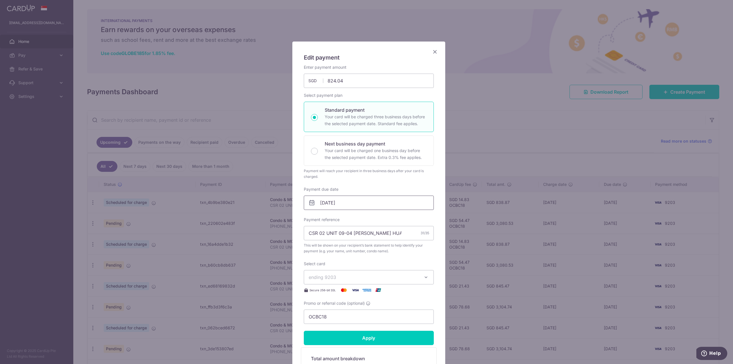
click at [354, 200] on input "17/10/2025" at bounding box center [369, 203] width 130 height 14
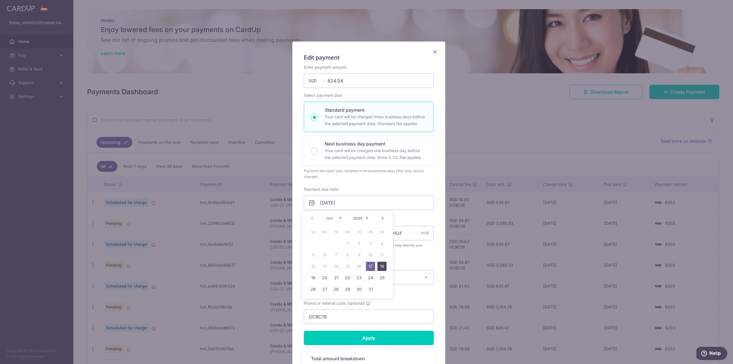
click at [366, 268] on link "18" at bounding box center [381, 266] width 9 height 9
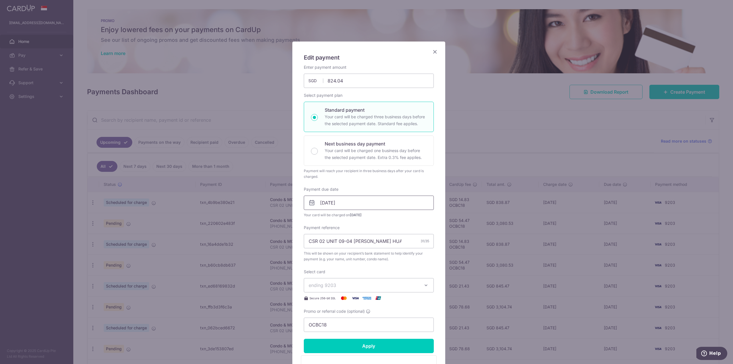
drag, startPoint x: 358, startPoint y: 204, endPoint x: 356, endPoint y: 209, distance: 5.5
click at [358, 203] on input "18/10/2025" at bounding box center [369, 203] width 130 height 14
click at [314, 277] on link "19" at bounding box center [313, 277] width 9 height 9
click at [352, 198] on input "19/10/2025" at bounding box center [369, 203] width 130 height 14
click at [323, 279] on link "20" at bounding box center [324, 277] width 9 height 9
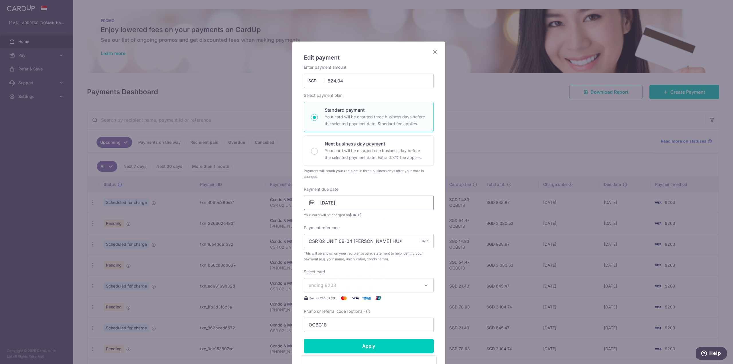
click at [354, 202] on input "20/10/2025" at bounding box center [369, 203] width 130 height 14
click at [338, 278] on link "21" at bounding box center [336, 277] width 9 height 9
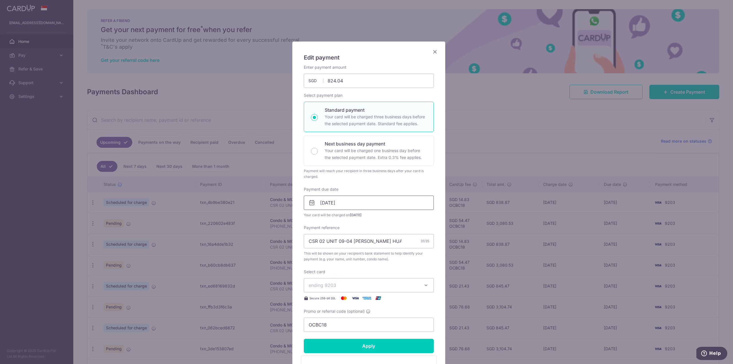
click at [348, 201] on input "21/10/2025" at bounding box center [369, 203] width 130 height 14
click at [351, 274] on link "22" at bounding box center [347, 277] width 9 height 9
click at [350, 202] on input "22/10/2025" at bounding box center [369, 203] width 130 height 14
click at [343, 202] on input "22/10/2025" at bounding box center [369, 203] width 130 height 14
click at [348, 275] on link "22" at bounding box center [347, 277] width 9 height 9
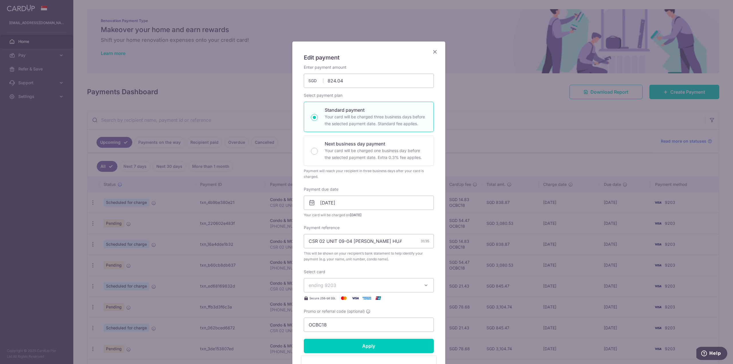
click at [361, 195] on div "Payment due date 22/10/2025 Your card will be charged on 16/10/2025" at bounding box center [369, 201] width 130 height 31
click at [363, 198] on input "22/10/2025" at bounding box center [369, 203] width 130 height 14
click at [366, 217] on link "Next" at bounding box center [382, 218] width 7 height 7
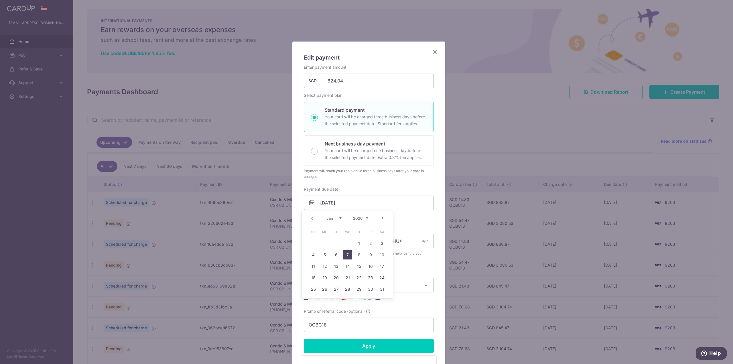
click at [351, 252] on link "7" at bounding box center [347, 254] width 9 height 9
type input "07/01/2026"
click at [360, 205] on input "07/01/2026" at bounding box center [369, 203] width 130 height 14
click at [349, 258] on link "7" at bounding box center [347, 254] width 9 height 9
click at [364, 349] on input "Apply" at bounding box center [369, 346] width 130 height 14
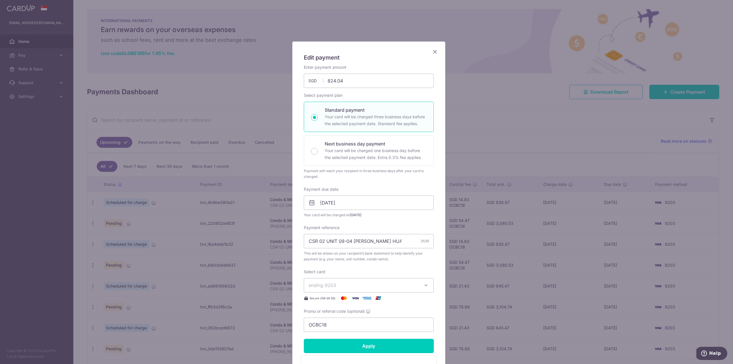
type input "Successfully Applied"
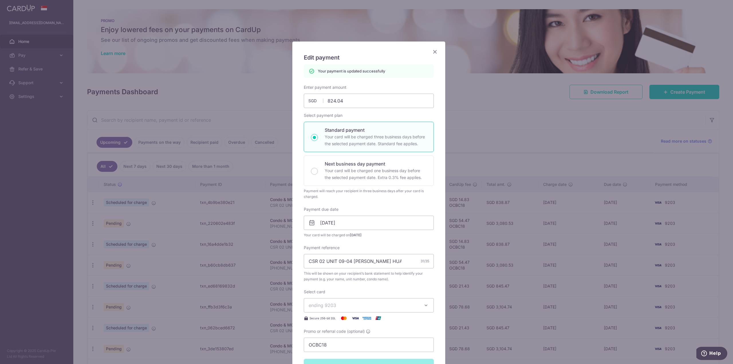
click at [366, 51] on icon "Close" at bounding box center [435, 51] width 7 height 7
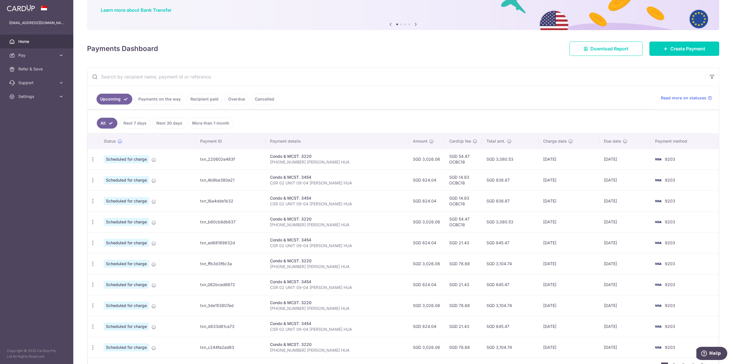
scroll to position [57, 0]
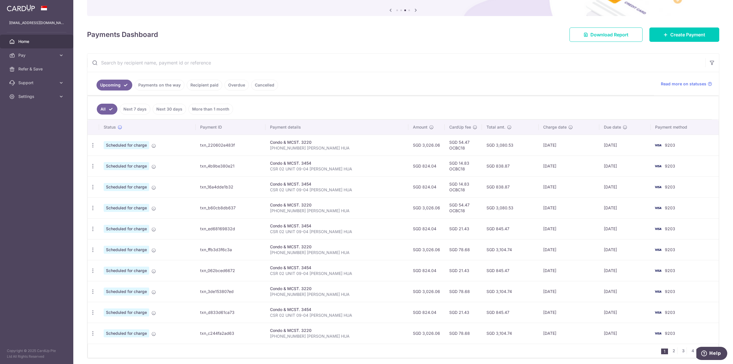
click at [438, 103] on ul "All Next 7 days Next 30 days More than 1 month" at bounding box center [400, 107] width 624 height 23
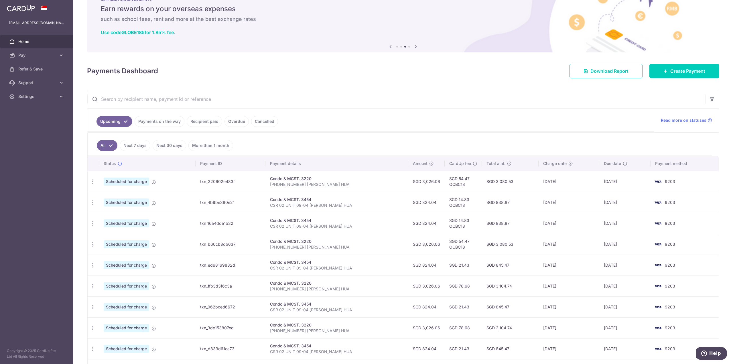
scroll to position [0, 0]
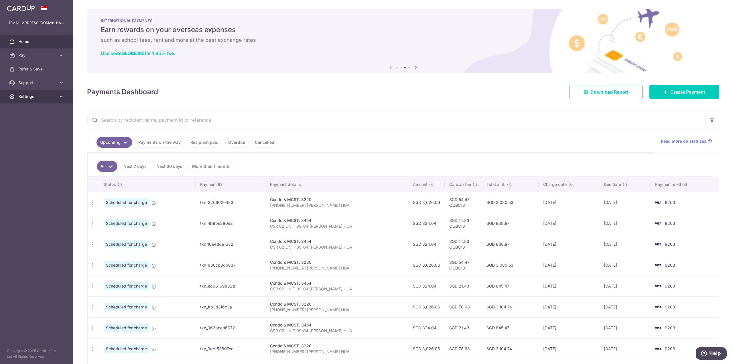
click at [46, 100] on link "Settings" at bounding box center [36, 97] width 73 height 14
click at [25, 121] on span "Logout" at bounding box center [37, 124] width 38 height 6
